Goal: Task Accomplishment & Management: Use online tool/utility

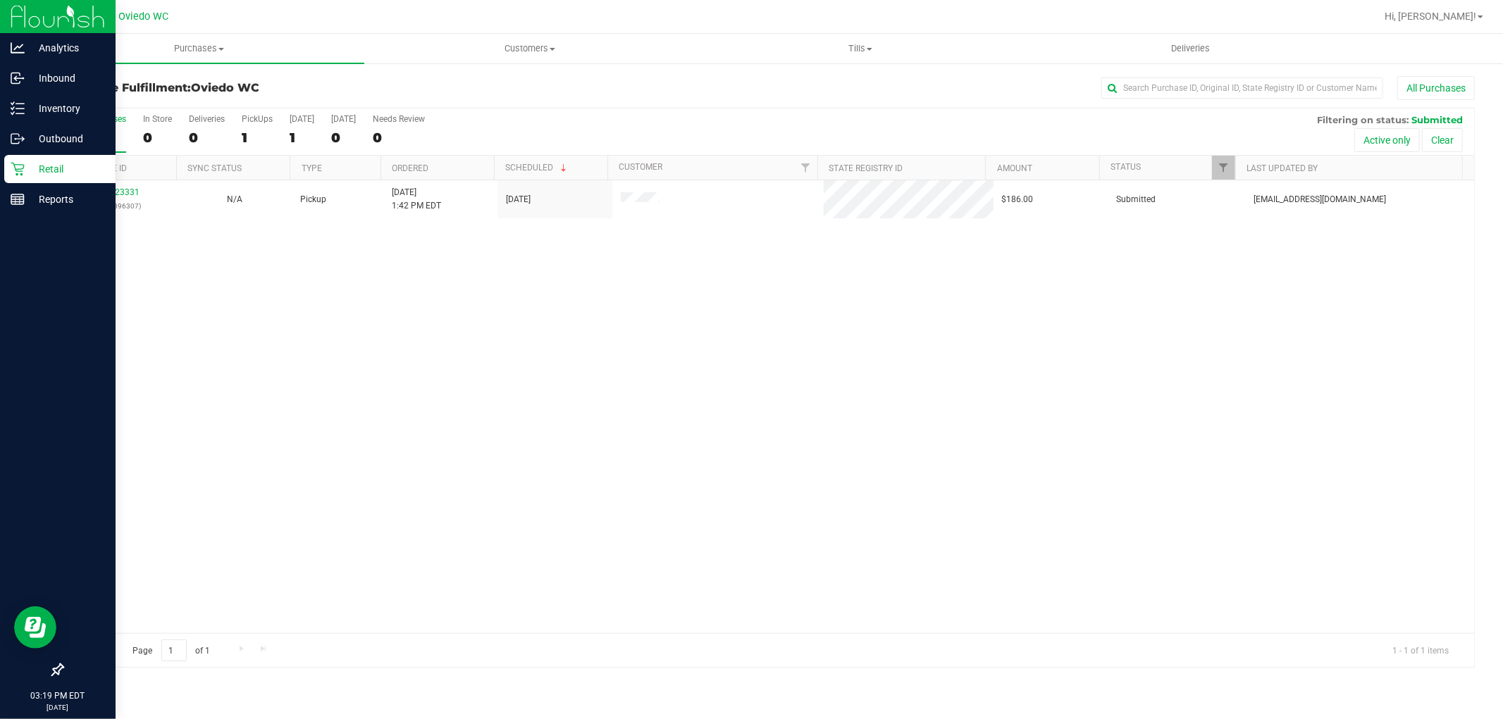
click at [82, 161] on p "Retail" at bounding box center [67, 169] width 85 height 17
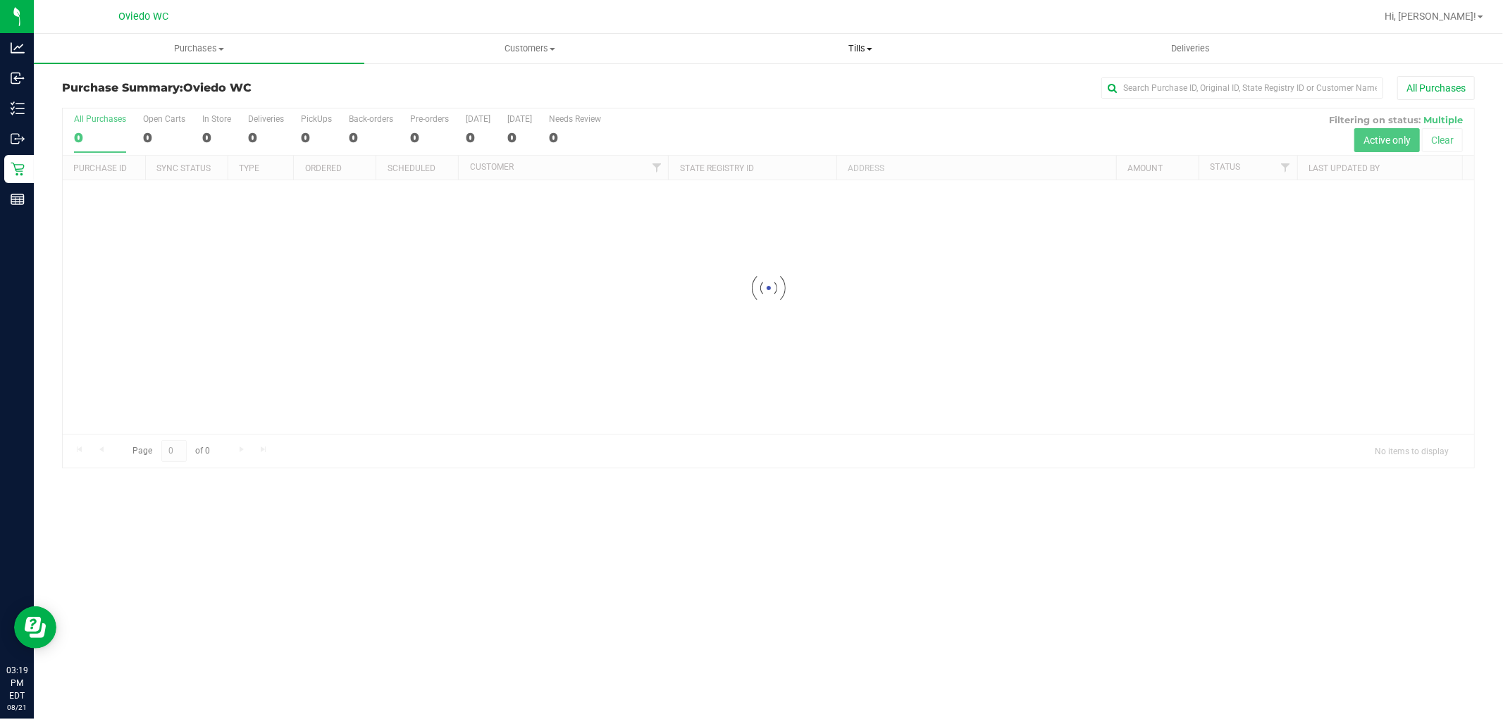
click at [864, 45] on span "Tills" at bounding box center [860, 48] width 329 height 13
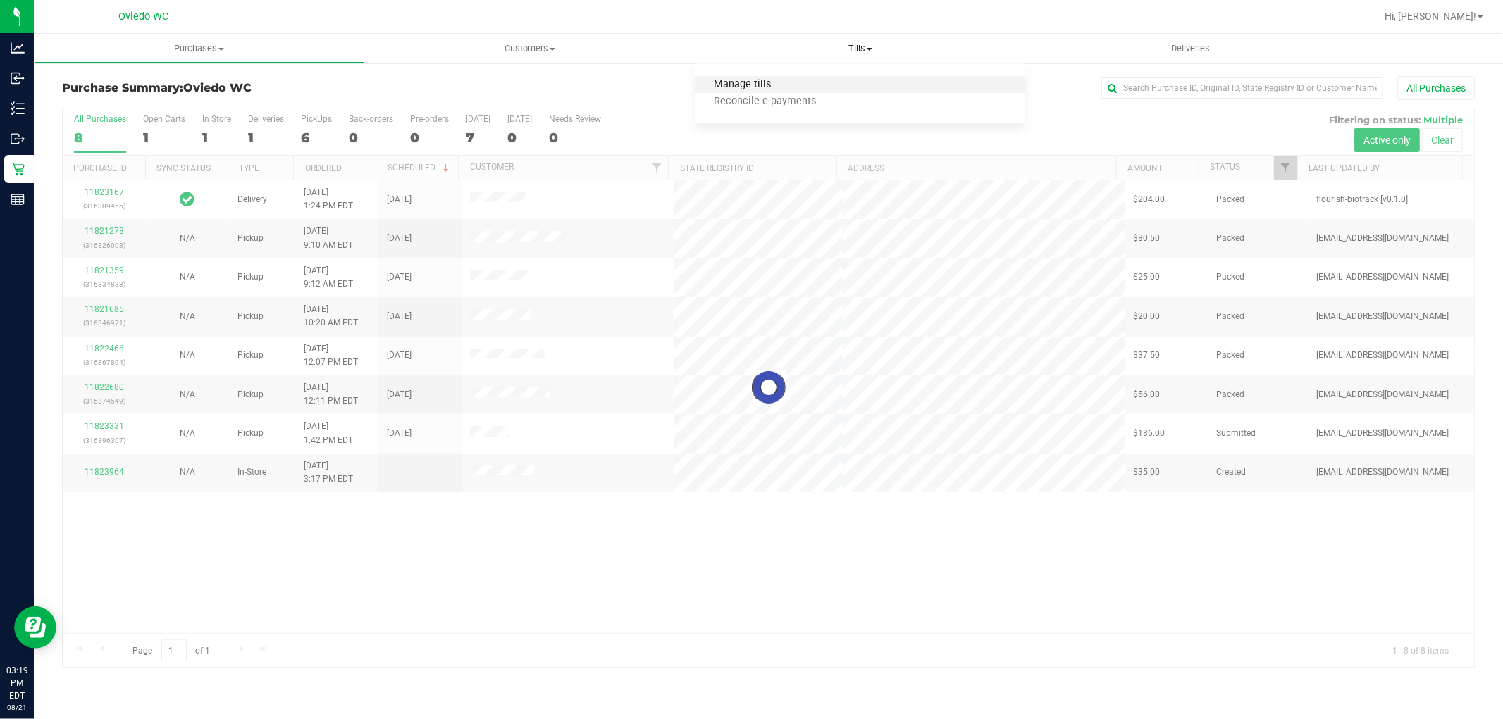
click at [762, 80] on span "Manage tills" at bounding box center [742, 85] width 95 height 12
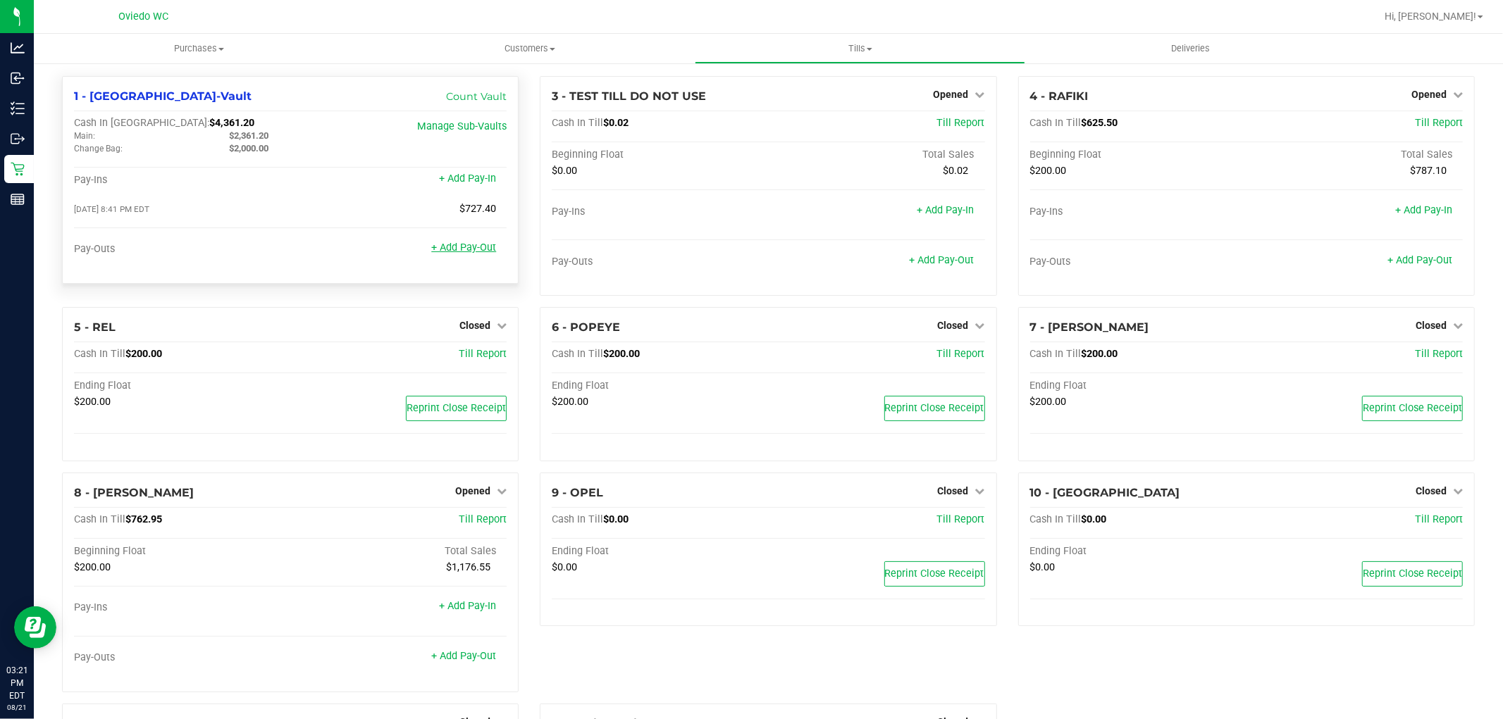
click at [458, 252] on link "+ Add Pay-Out" at bounding box center [463, 248] width 65 height 12
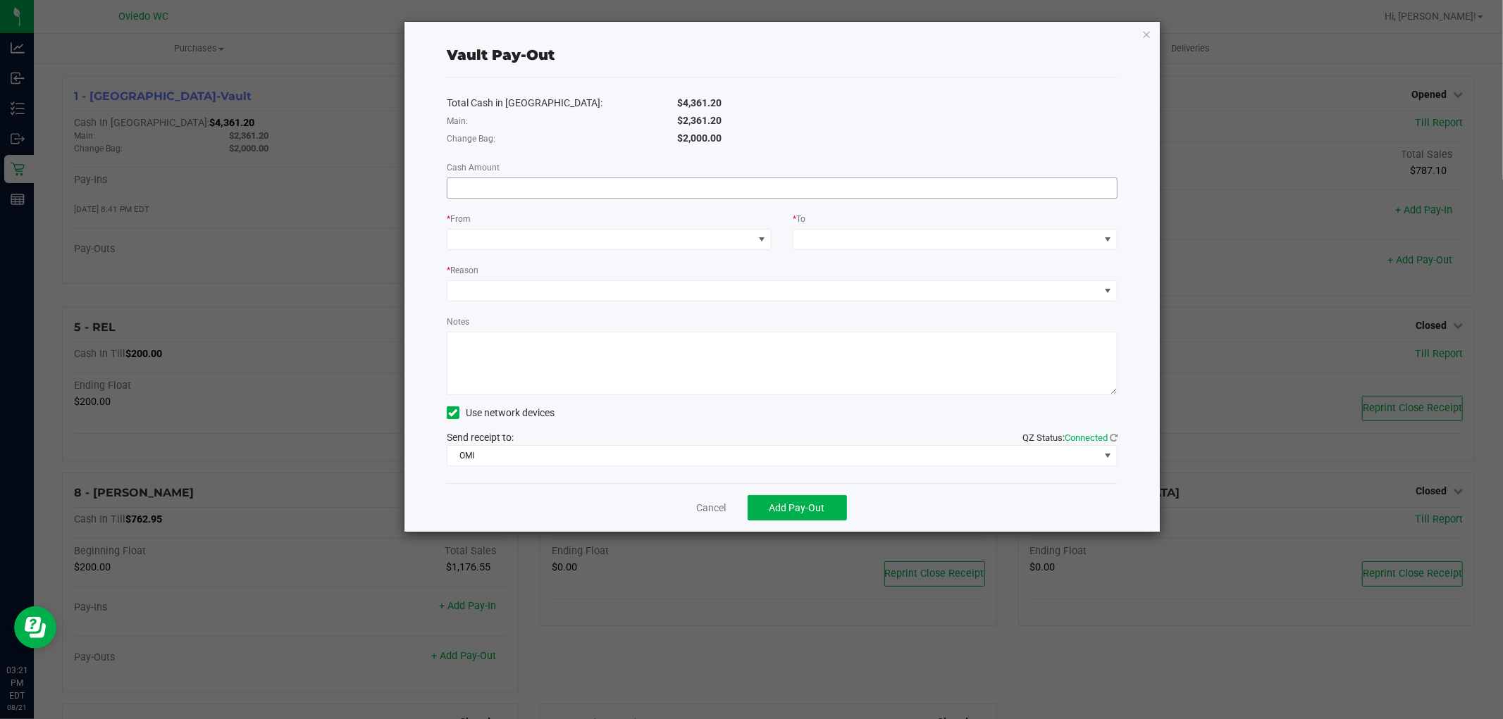
click at [591, 188] on input at bounding box center [781, 188] width 669 height 20
click at [595, 192] on input at bounding box center [781, 188] width 669 height 20
paste input "2361.2"
type input "$2,361.20"
click at [595, 240] on span at bounding box center [600, 240] width 306 height 20
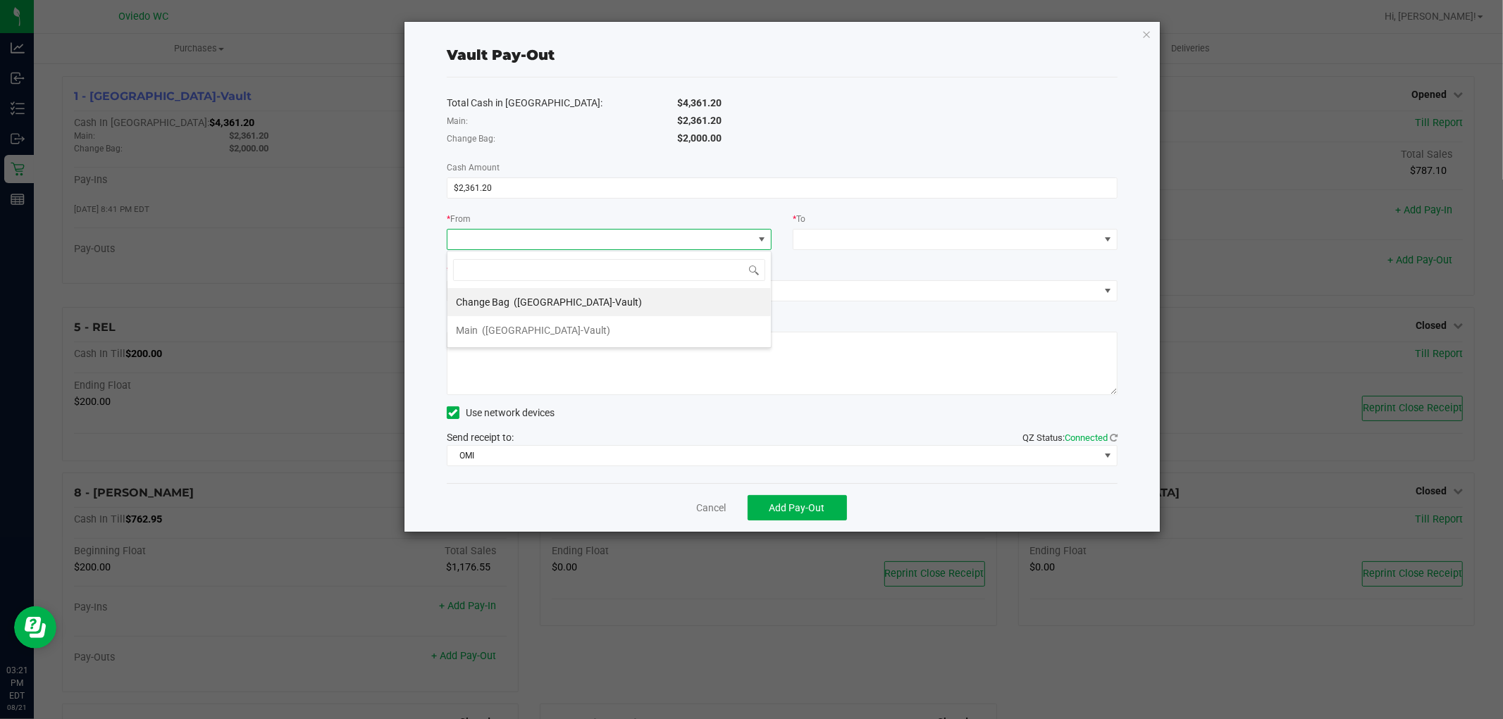
scroll to position [21, 325]
click at [571, 327] on li "Main ([GEOGRAPHIC_DATA]-Vault)" at bounding box center [608, 330] width 323 height 28
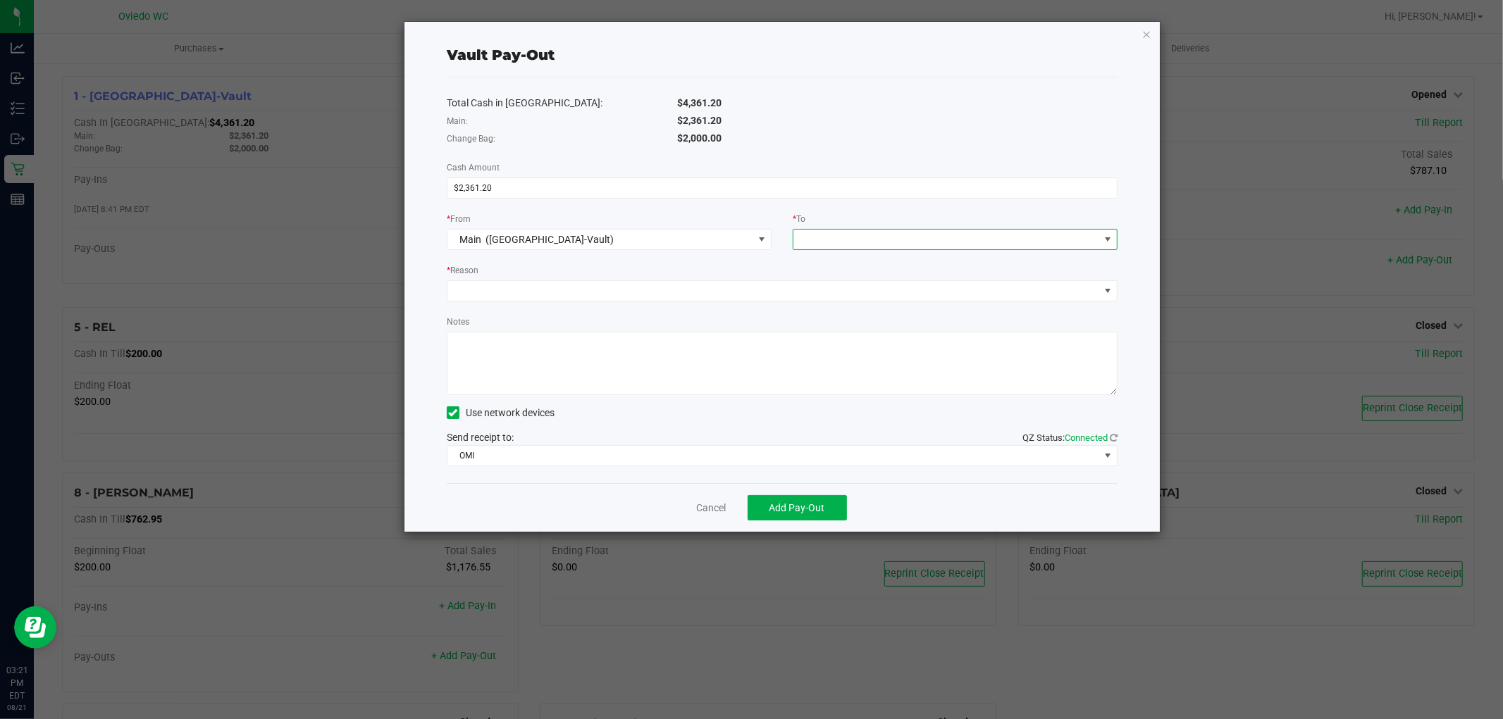
click at [854, 235] on span at bounding box center [946, 240] width 306 height 20
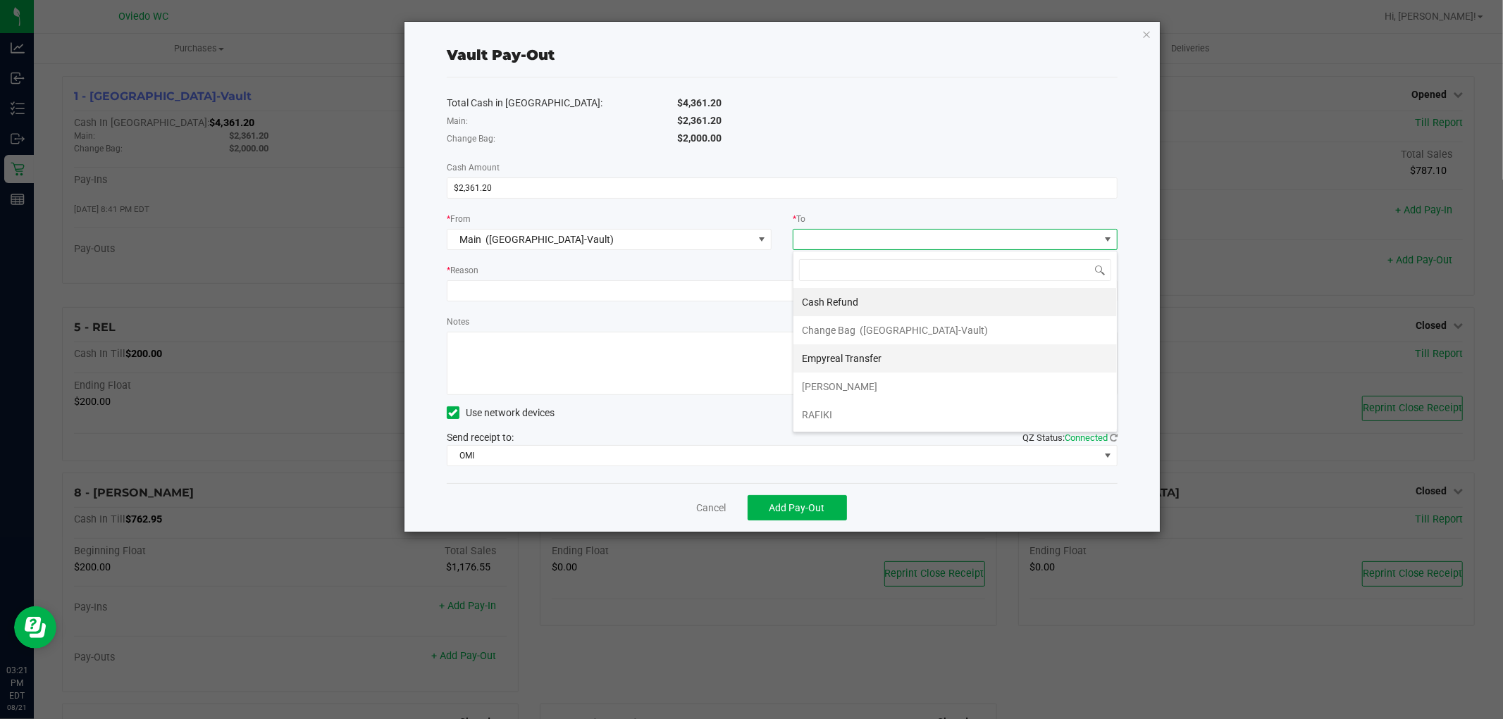
click at [846, 357] on span "Empyreal Transfer" at bounding box center [842, 358] width 80 height 11
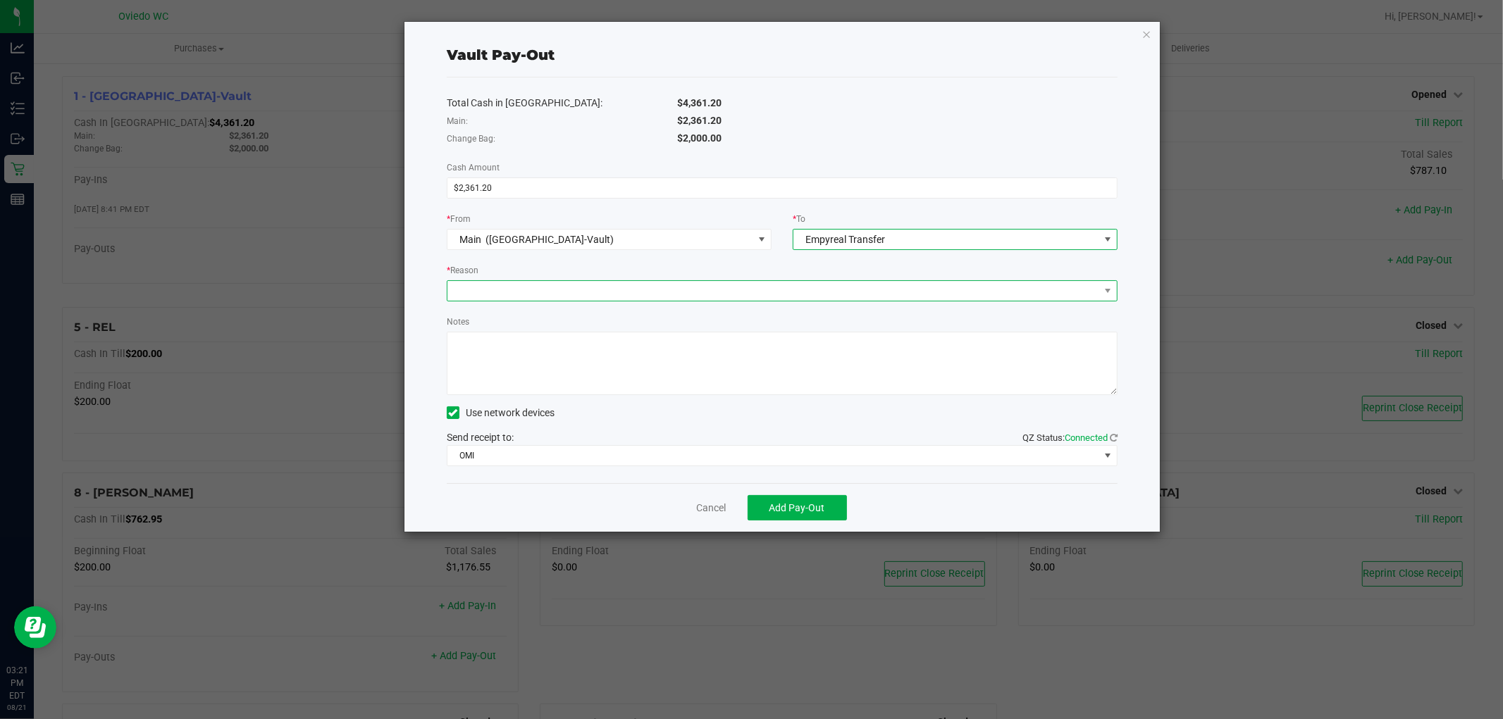
click at [624, 295] on span at bounding box center [773, 291] width 652 height 20
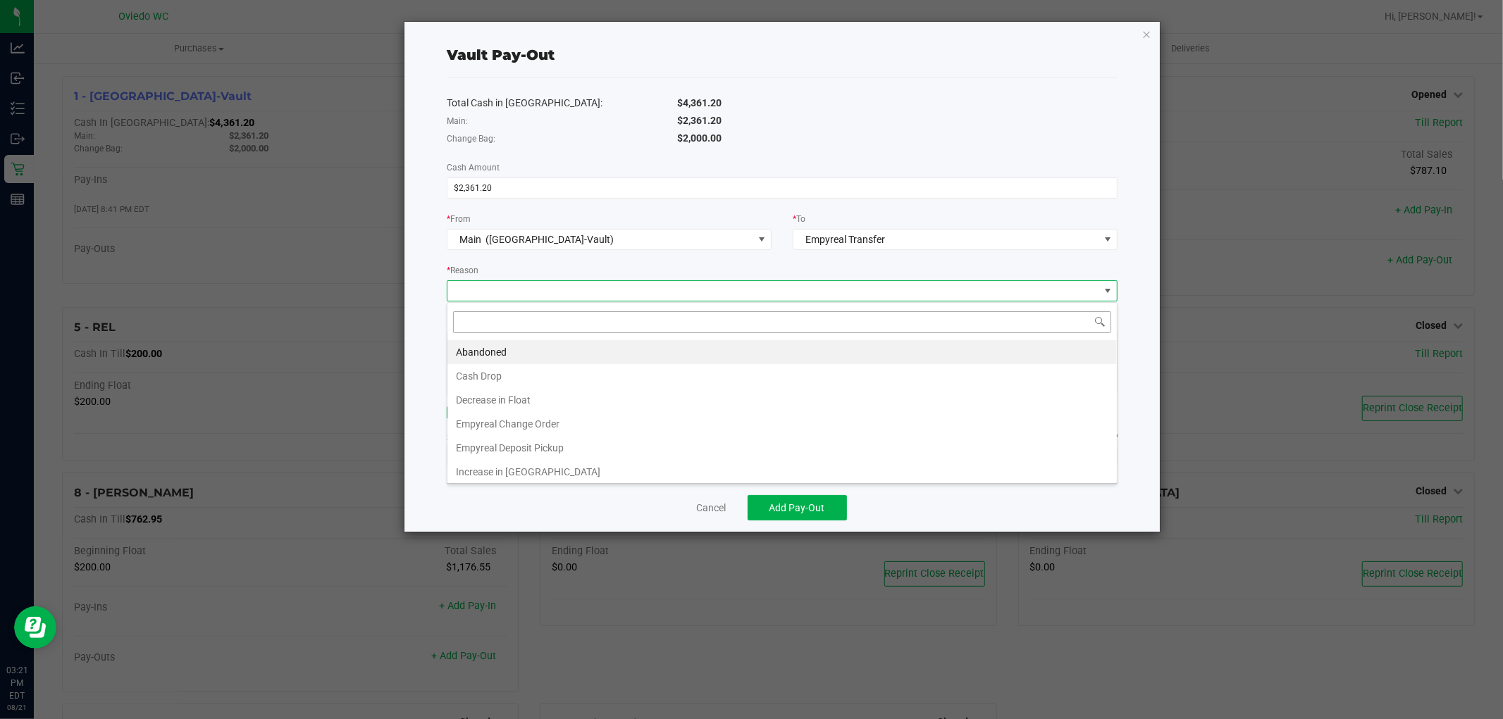
scroll to position [21, 671]
click at [525, 440] on li "Empyreal Deposit Pickup" at bounding box center [781, 448] width 669 height 24
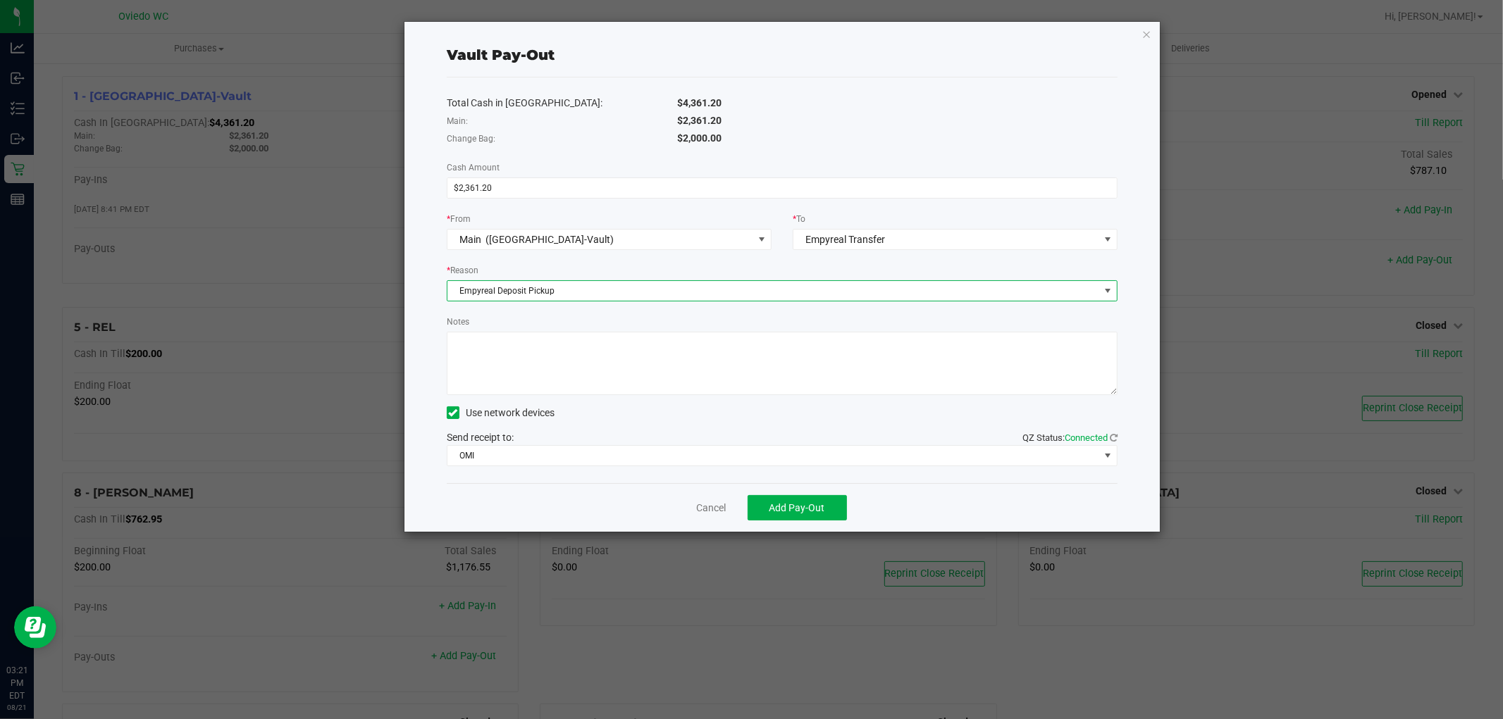
click at [596, 338] on textarea "Notes" at bounding box center [782, 363] width 671 height 63
paste textarea "2,361.2"
type textarea "$2,361.20 SM"
click at [783, 498] on button "Add Pay-Out" at bounding box center [797, 507] width 99 height 25
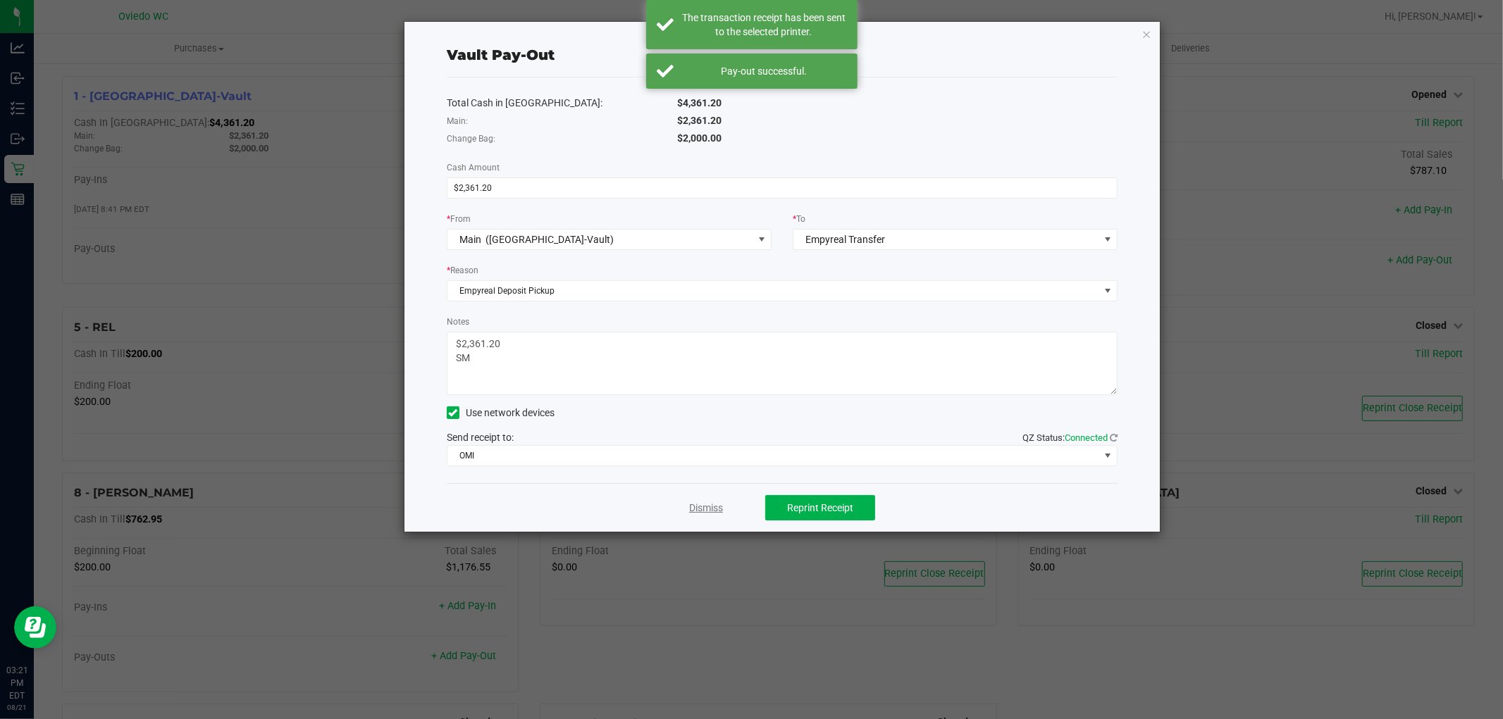
click at [701, 505] on link "Dismiss" at bounding box center [706, 508] width 34 height 15
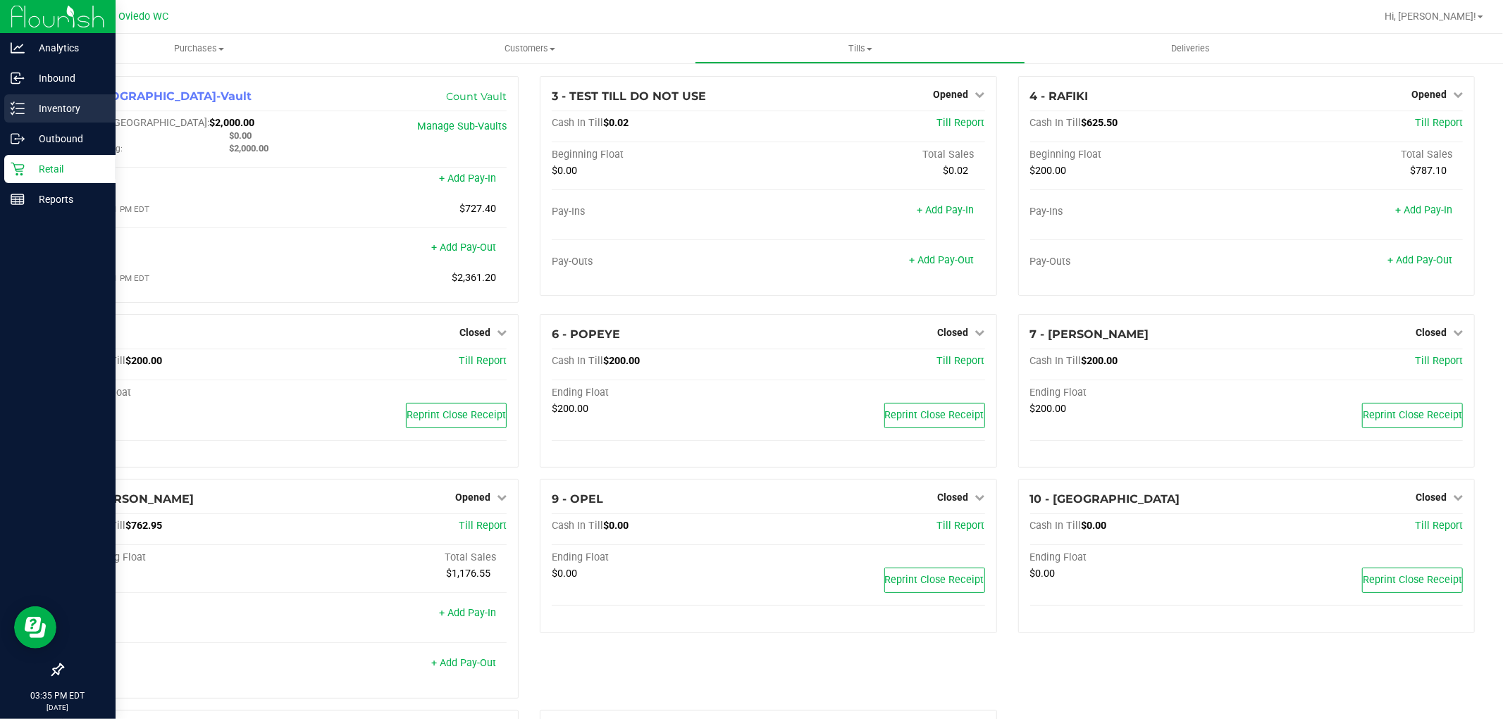
click at [17, 97] on div "Inventory" at bounding box center [59, 108] width 111 height 28
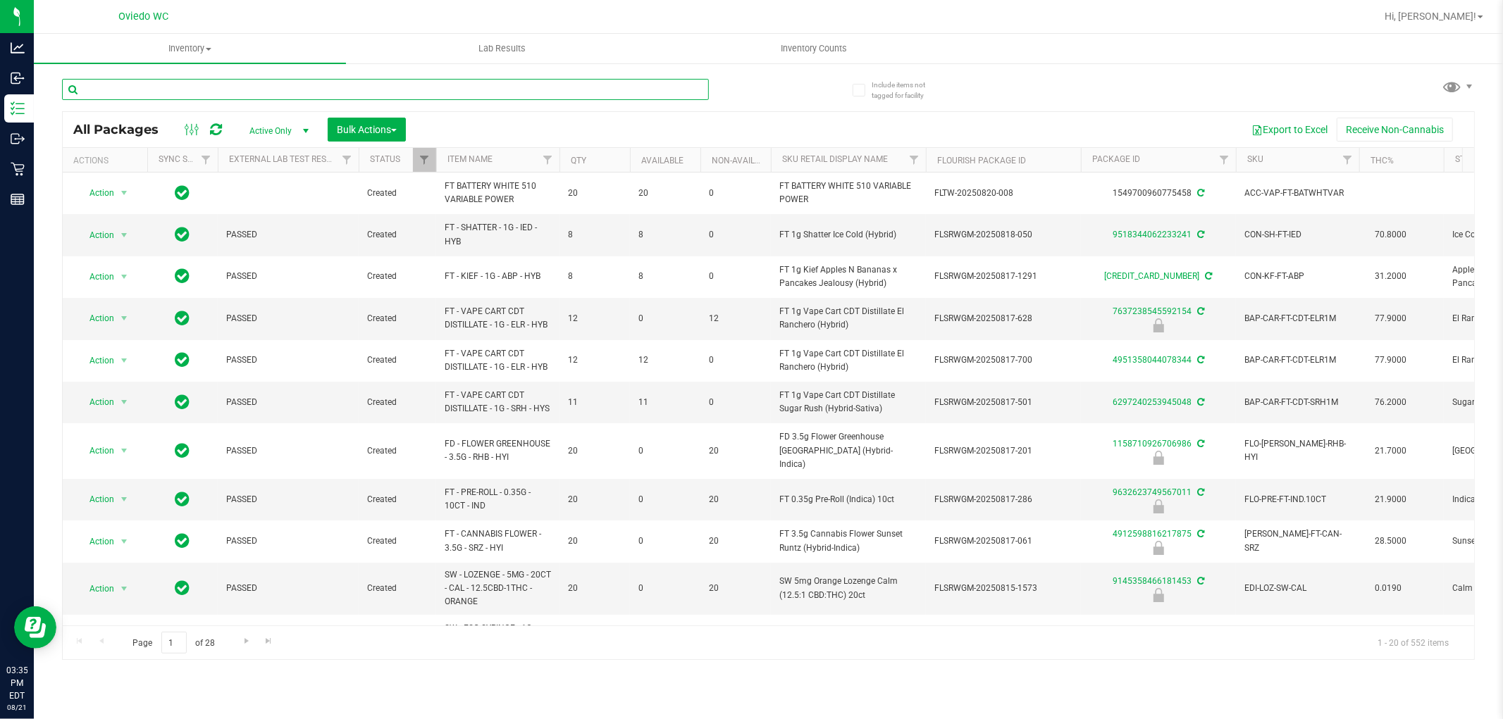
click at [184, 93] on input "text" at bounding box center [385, 89] width 647 height 21
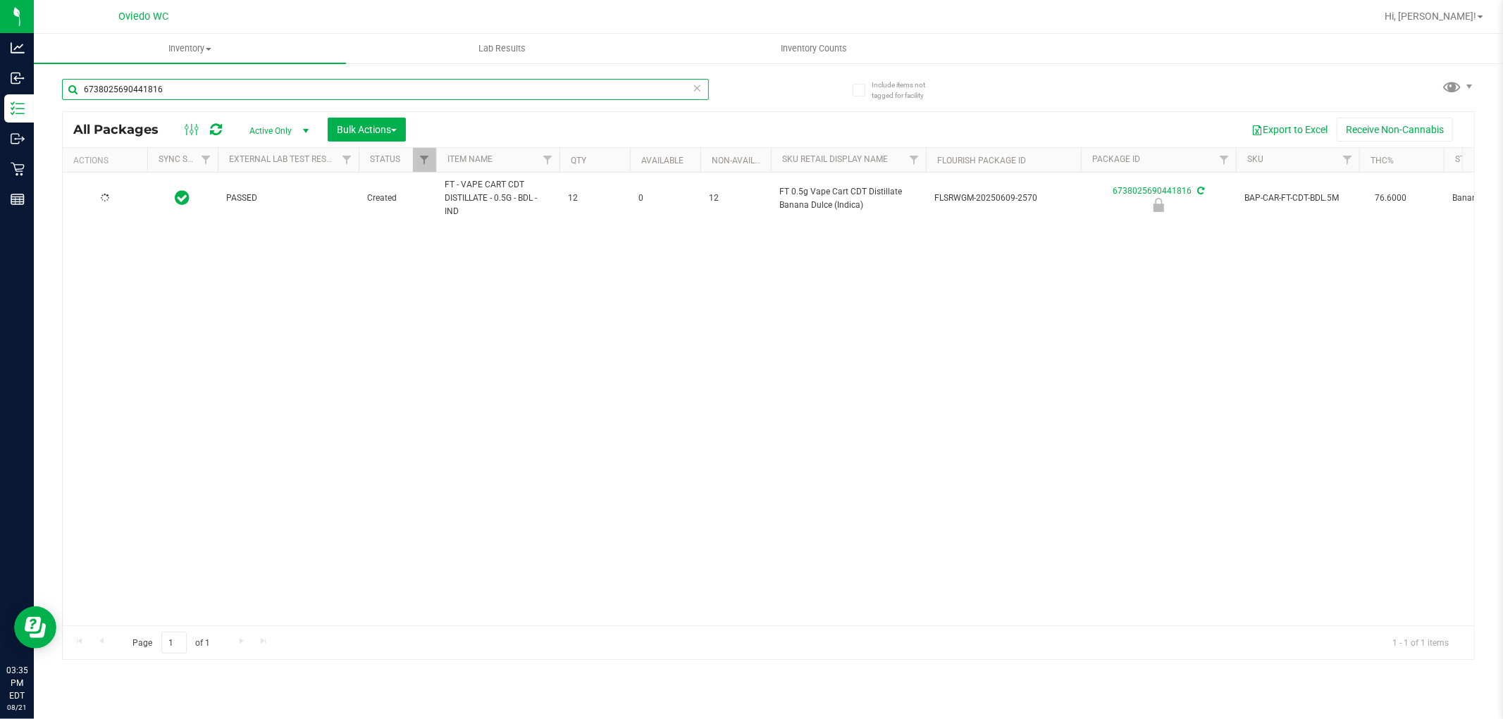
type input "6738025690441816"
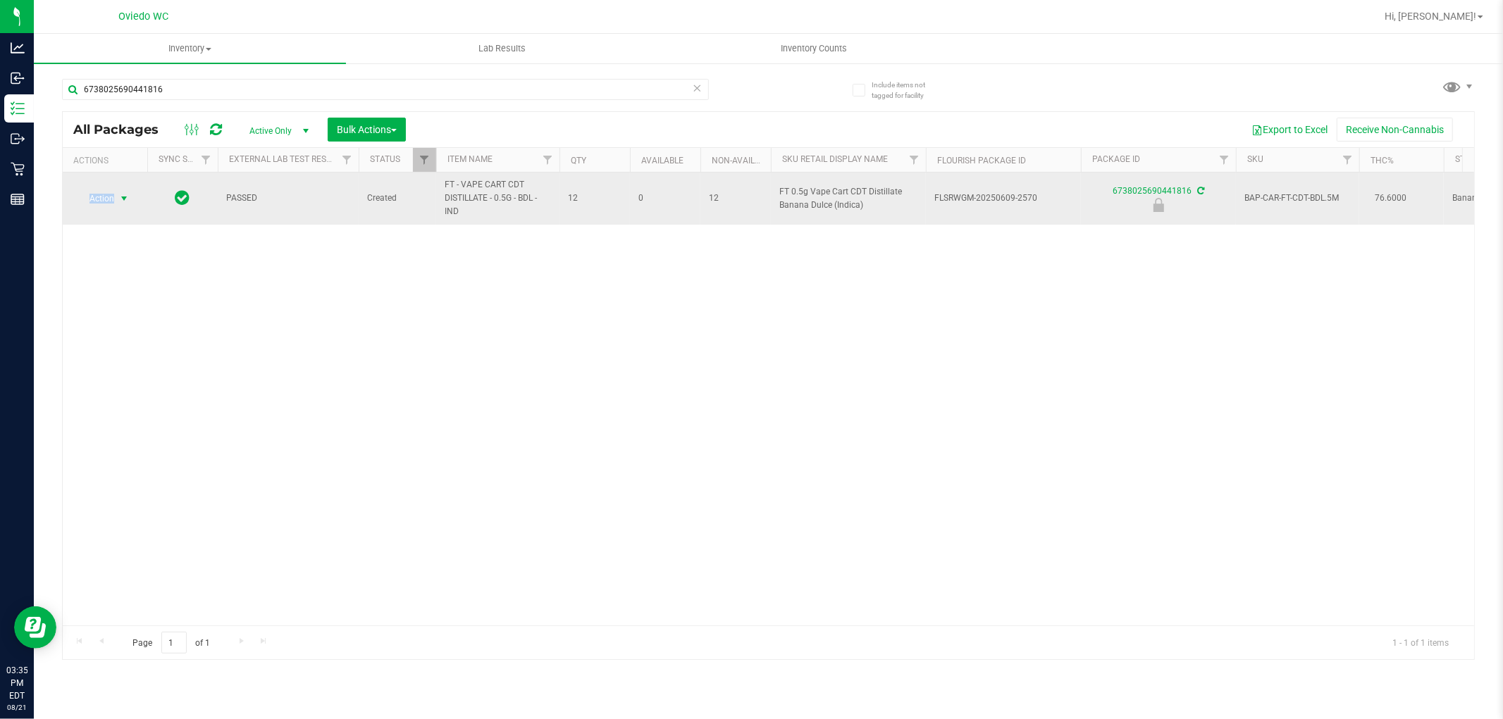
click at [107, 194] on span "Action" at bounding box center [96, 199] width 38 height 20
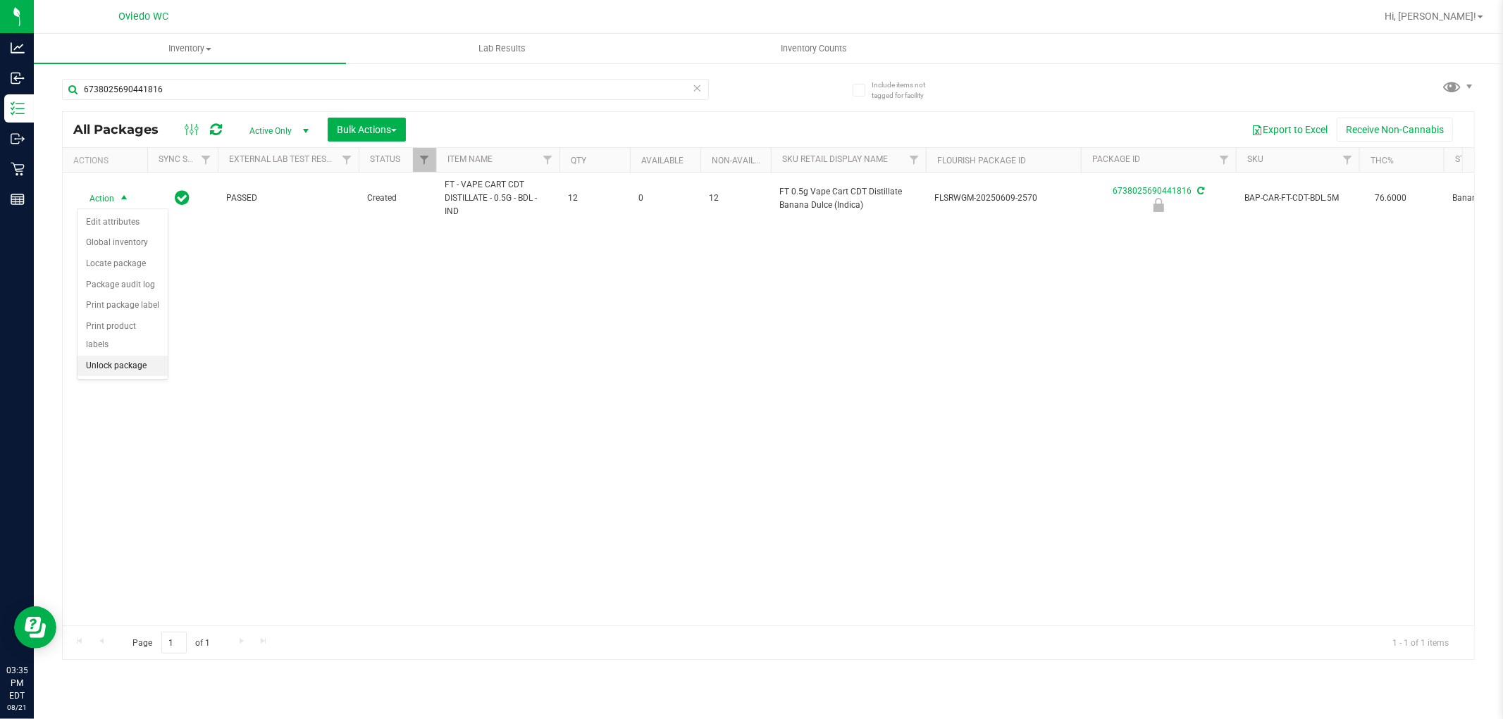
click at [111, 365] on li "Unlock package" at bounding box center [123, 366] width 90 height 21
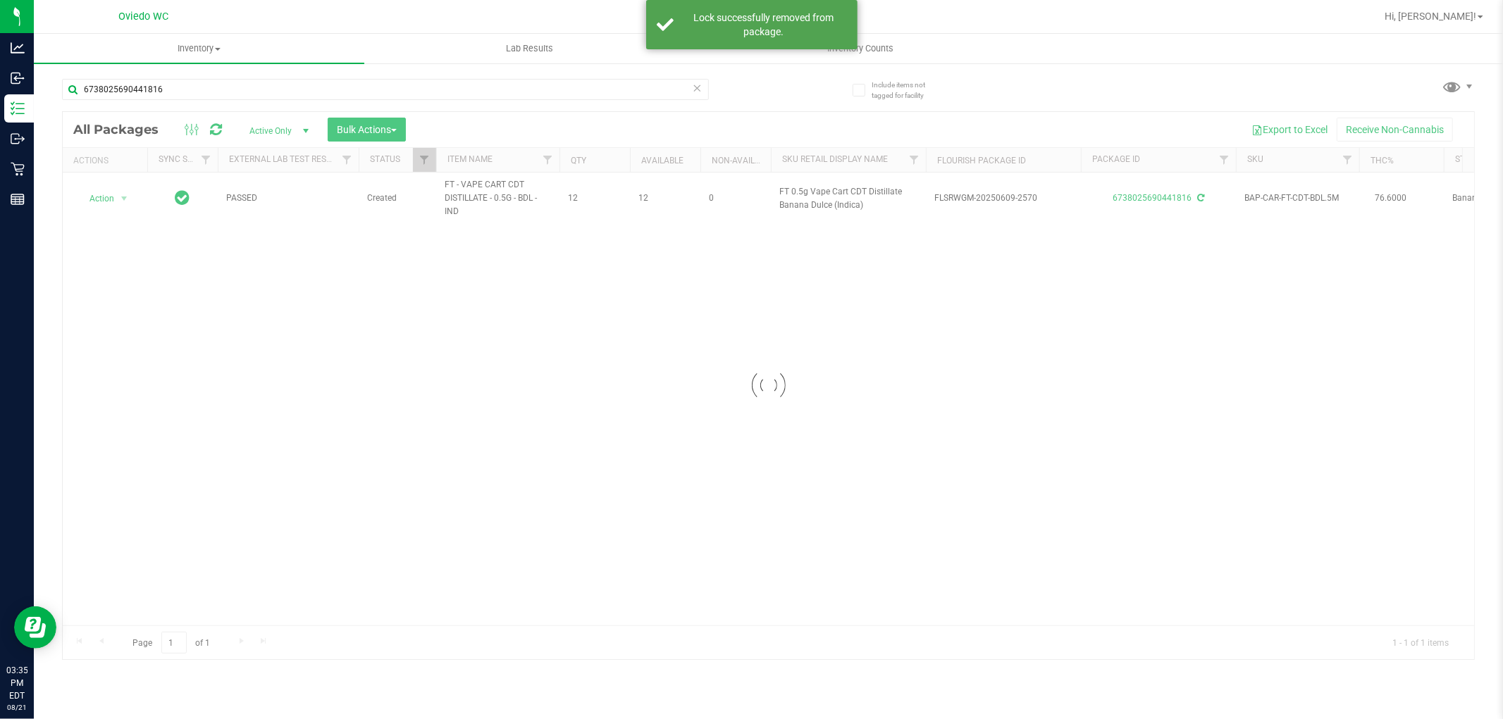
click at [694, 86] on icon at bounding box center [698, 87] width 10 height 17
click at [671, 93] on input "text" at bounding box center [385, 89] width 647 height 21
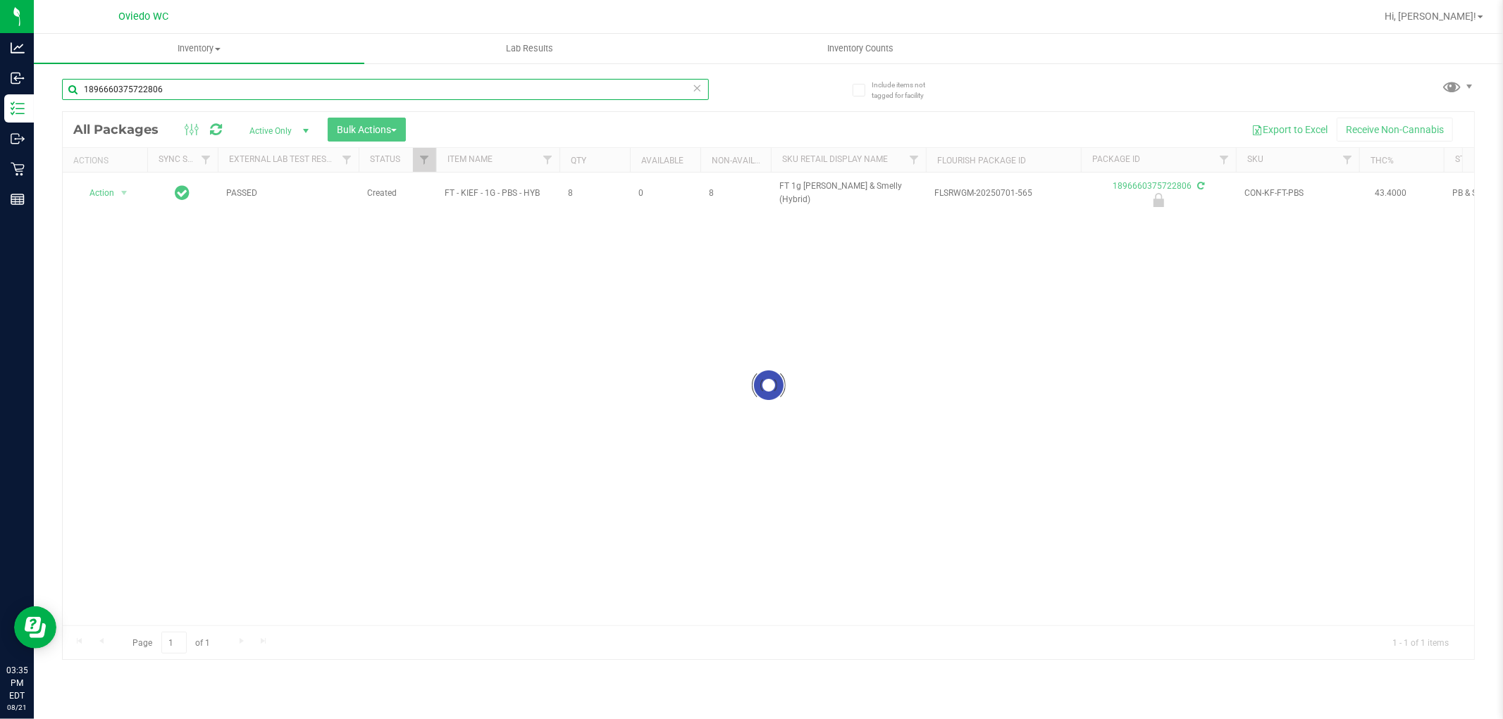
type input "1896660375722806"
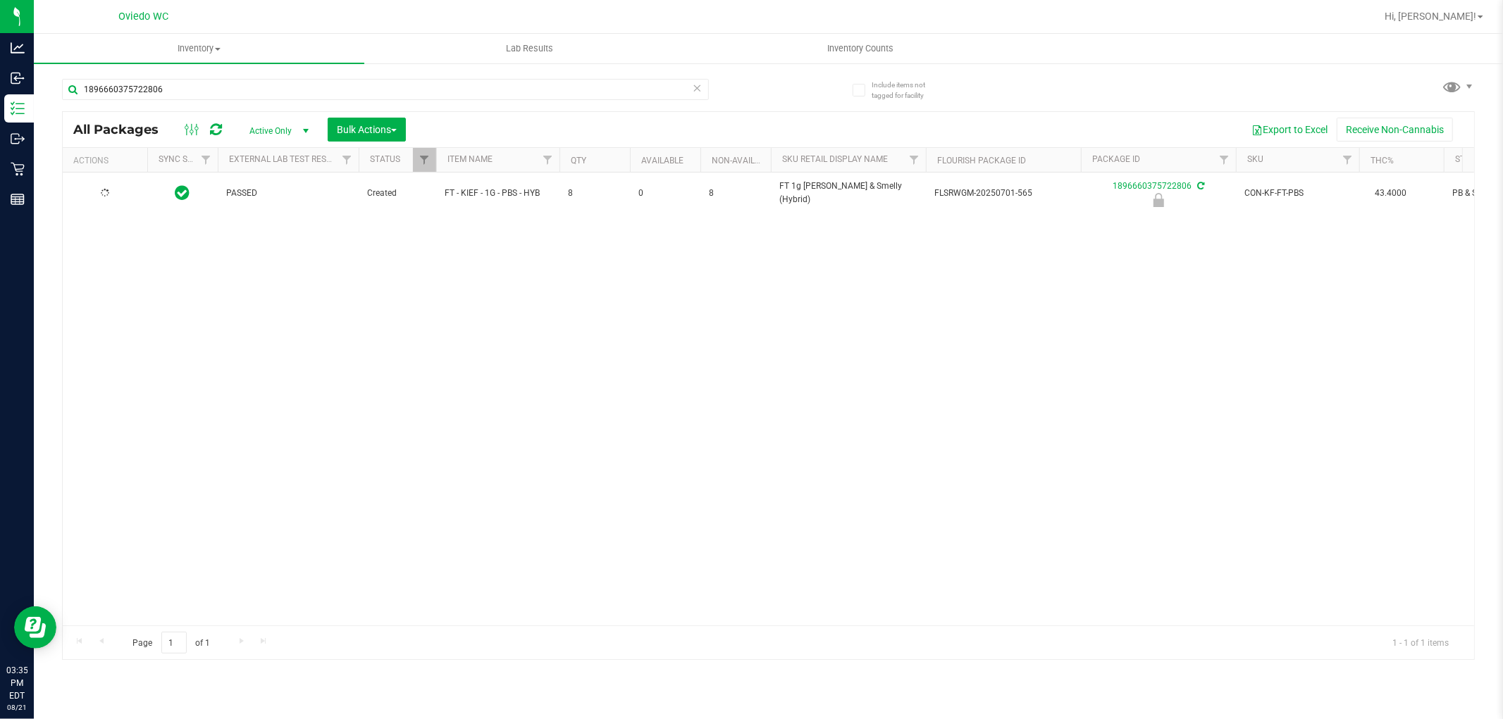
click at [97, 192] on div at bounding box center [105, 193] width 68 height 13
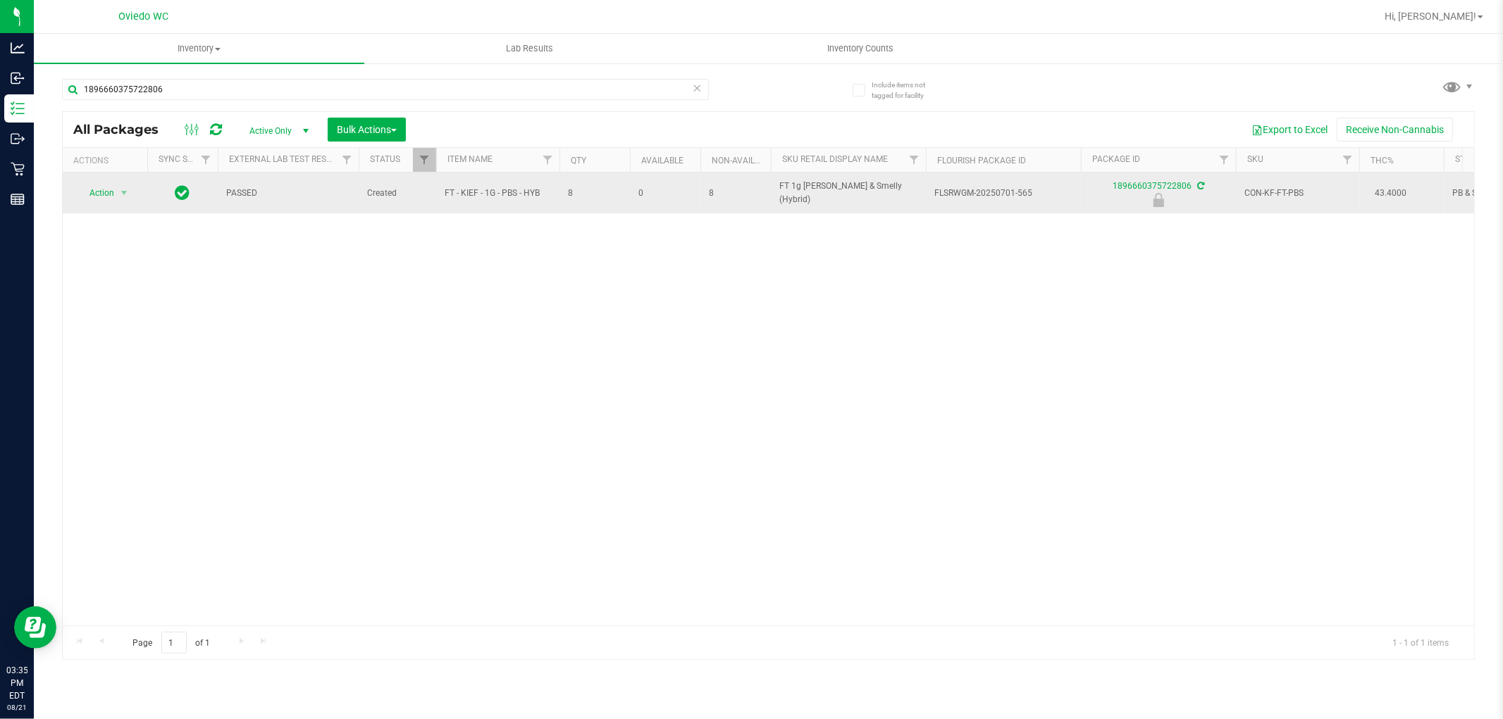
click at [123, 199] on span "select" at bounding box center [125, 193] width 18 height 20
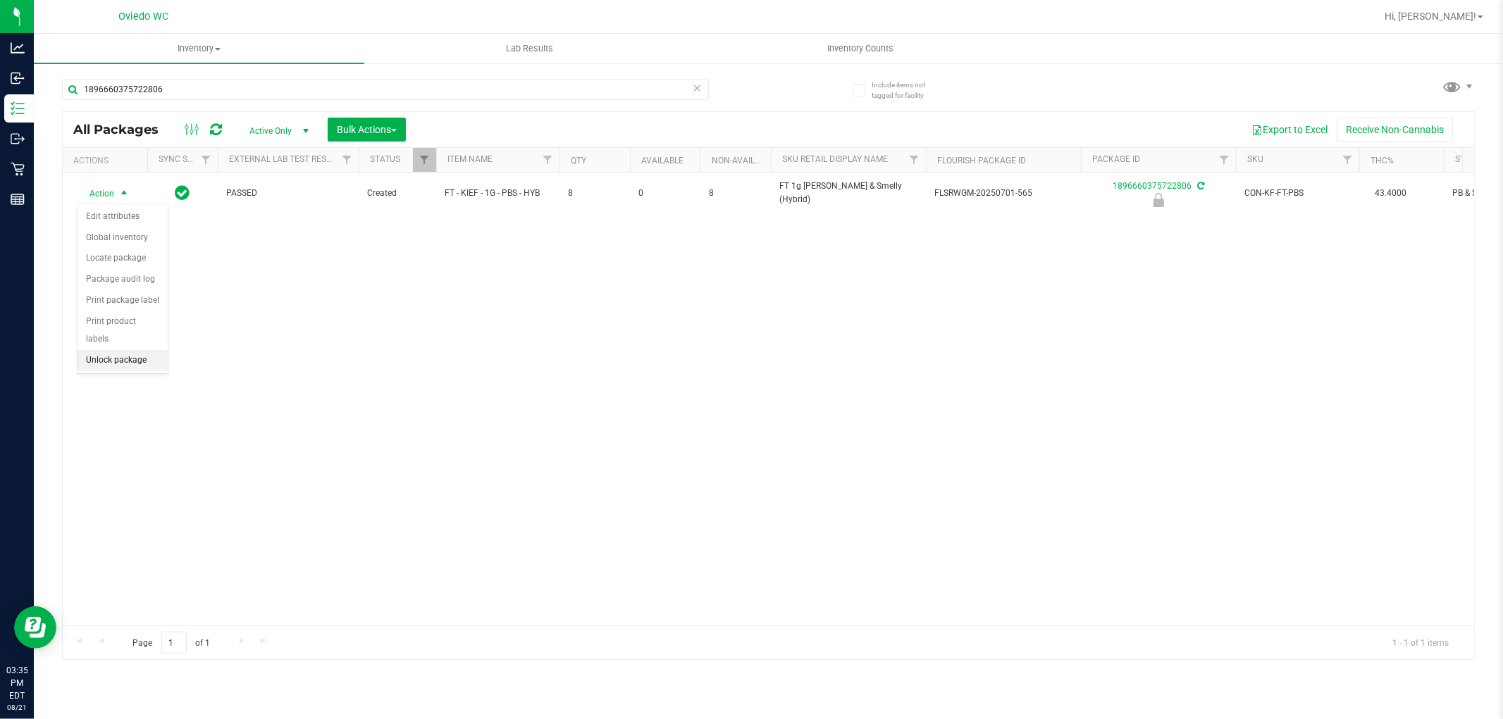
click at [103, 359] on li "Unlock package" at bounding box center [123, 360] width 90 height 21
click at [539, 383] on div "Action Action Adjust qty Create package Edit attributes Global inventory Locate…" at bounding box center [768, 399] width 1411 height 453
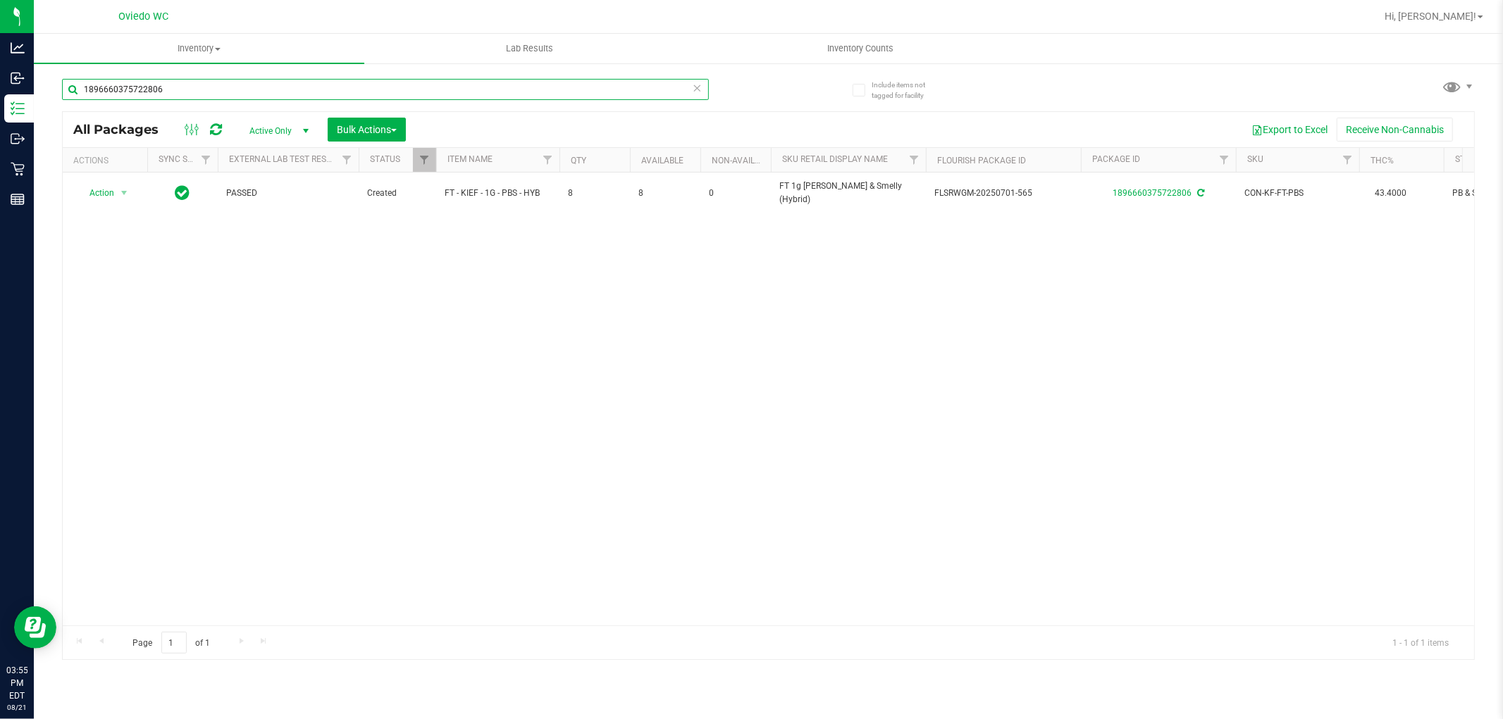
click at [522, 97] on input "1896660375722806" at bounding box center [385, 89] width 647 height 21
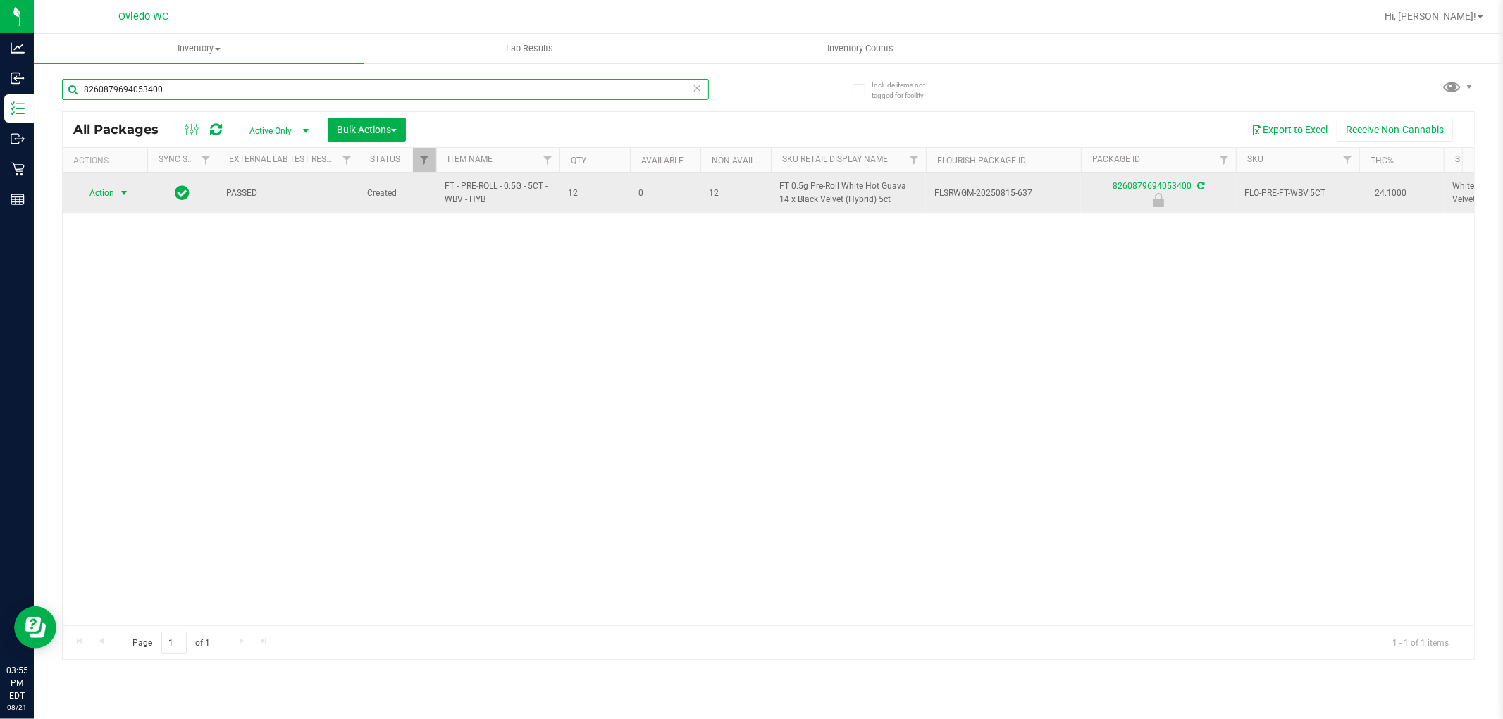
type input "8260879694053400"
click at [104, 190] on span "Action" at bounding box center [96, 193] width 38 height 20
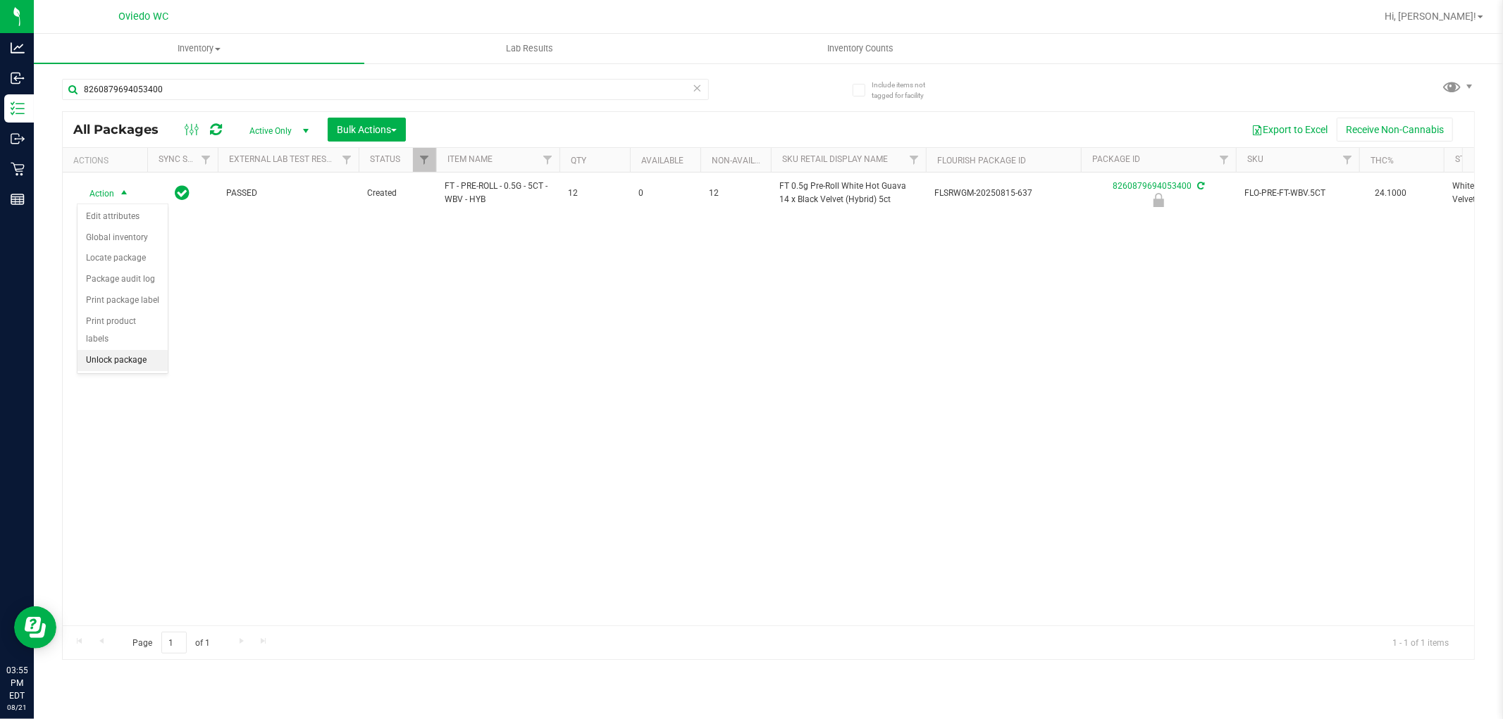
click at [130, 355] on li "Unlock package" at bounding box center [123, 360] width 90 height 21
click at [698, 92] on icon at bounding box center [698, 87] width 10 height 17
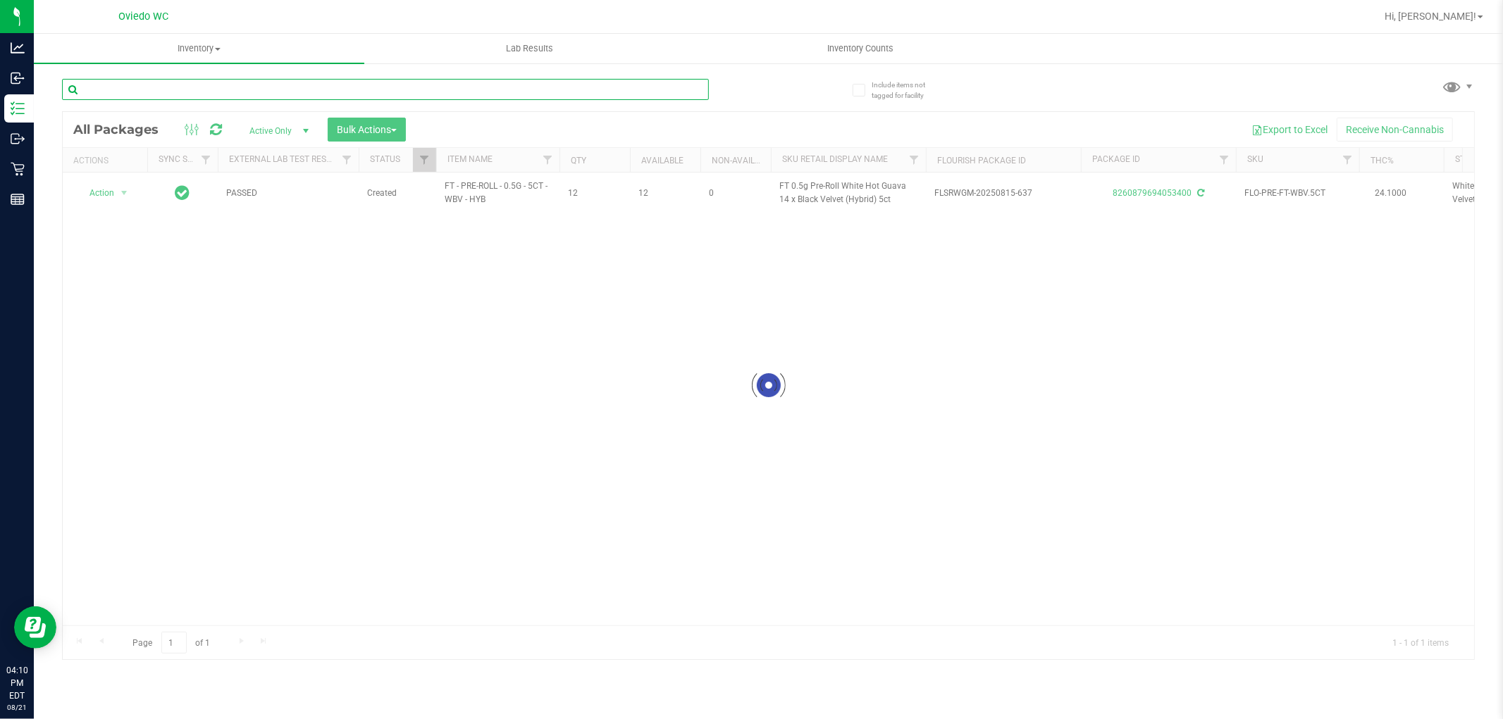
click at [550, 86] on input "text" at bounding box center [385, 89] width 647 height 21
type input "1158710926706986"
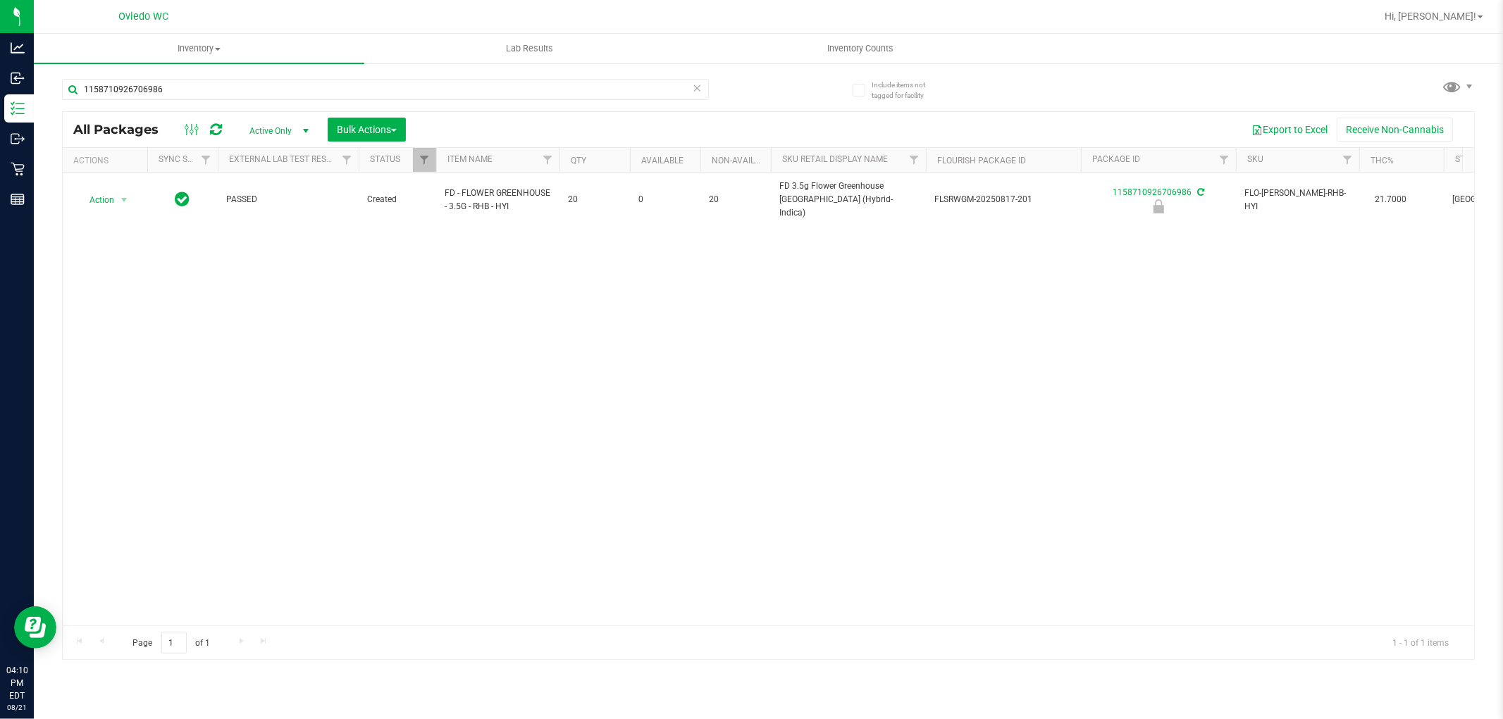
click at [92, 164] on div "Actions" at bounding box center [107, 161] width 68 height 10
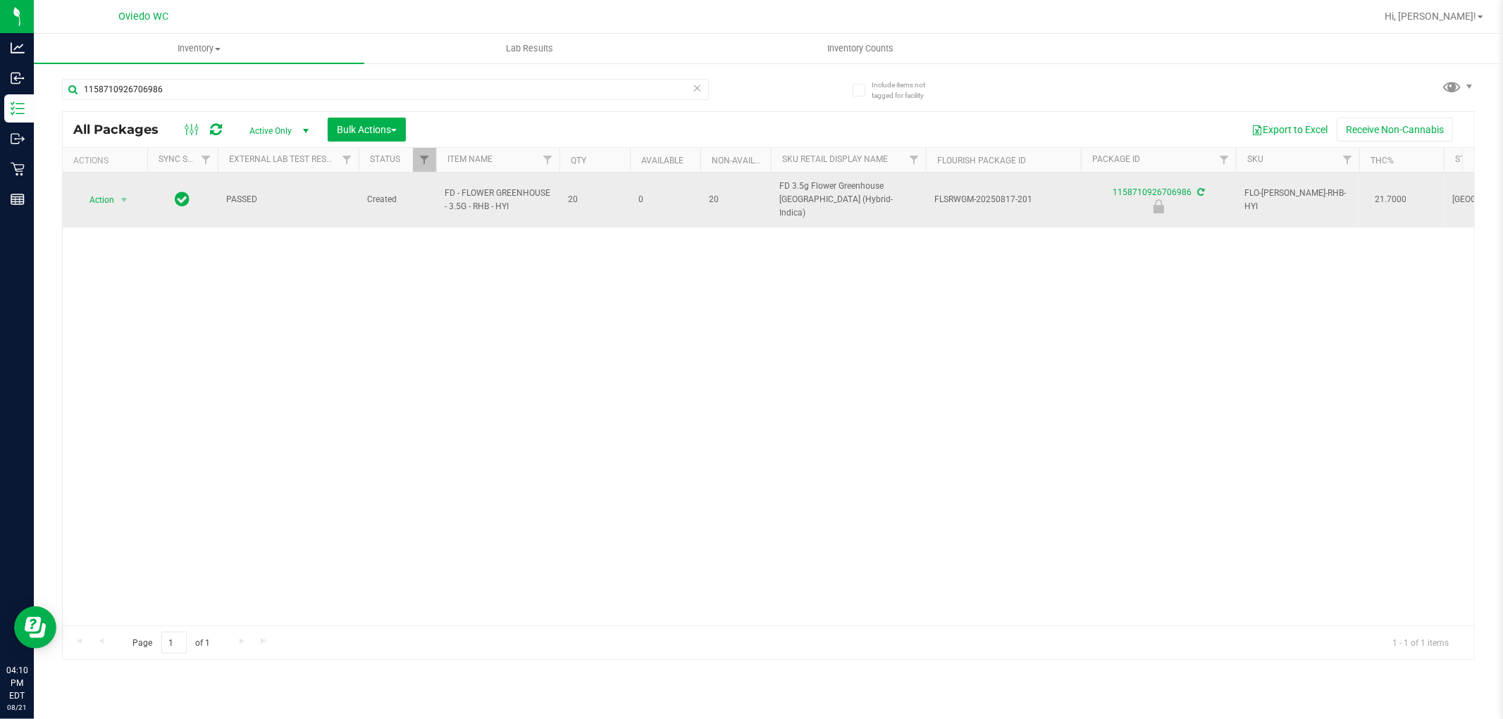
click at [107, 180] on td "Action Action Edit attributes Global inventory Locate package Package audit log…" at bounding box center [105, 200] width 85 height 55
click at [106, 190] on span "Action" at bounding box center [96, 200] width 38 height 20
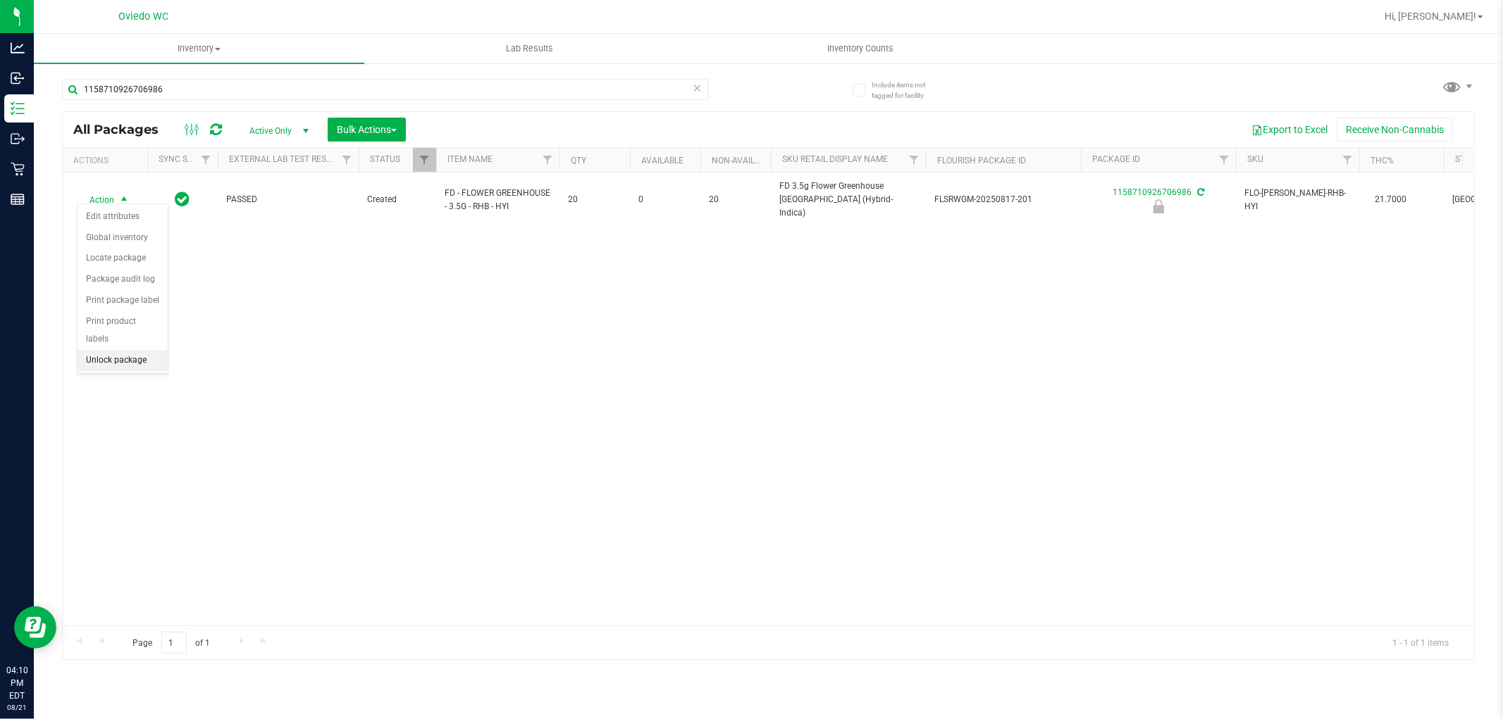
click at [118, 354] on li "Unlock package" at bounding box center [123, 360] width 90 height 21
click at [1474, 27] on div "Hi, [PERSON_NAME]!" at bounding box center [1434, 16] width 110 height 25
click at [1476, 18] on span "Hi, [PERSON_NAME]!" at bounding box center [1431, 16] width 92 height 11
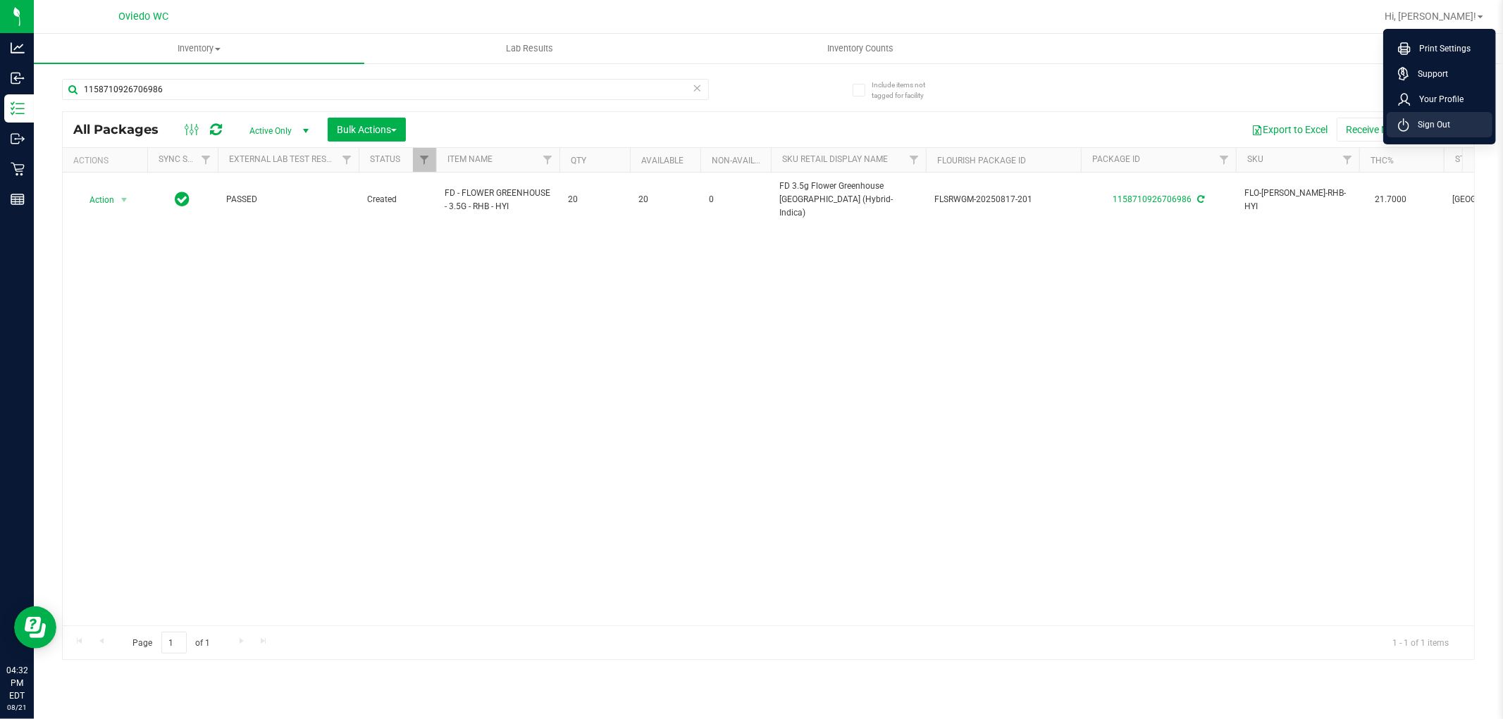
click at [1449, 118] on span "Sign Out" at bounding box center [1429, 125] width 41 height 14
